Goal: Task Accomplishment & Management: Use online tool/utility

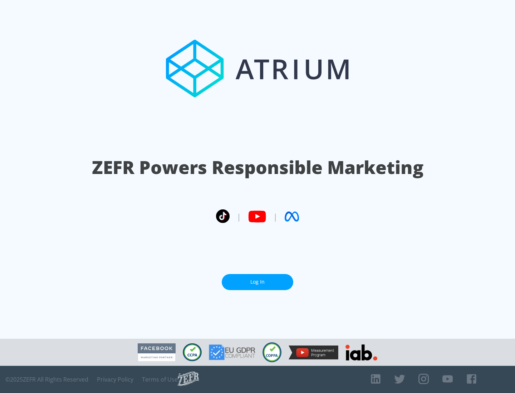
click at [257, 282] on link "Log In" at bounding box center [258, 282] width 72 height 16
